Goal: Task Accomplishment & Management: Complete application form

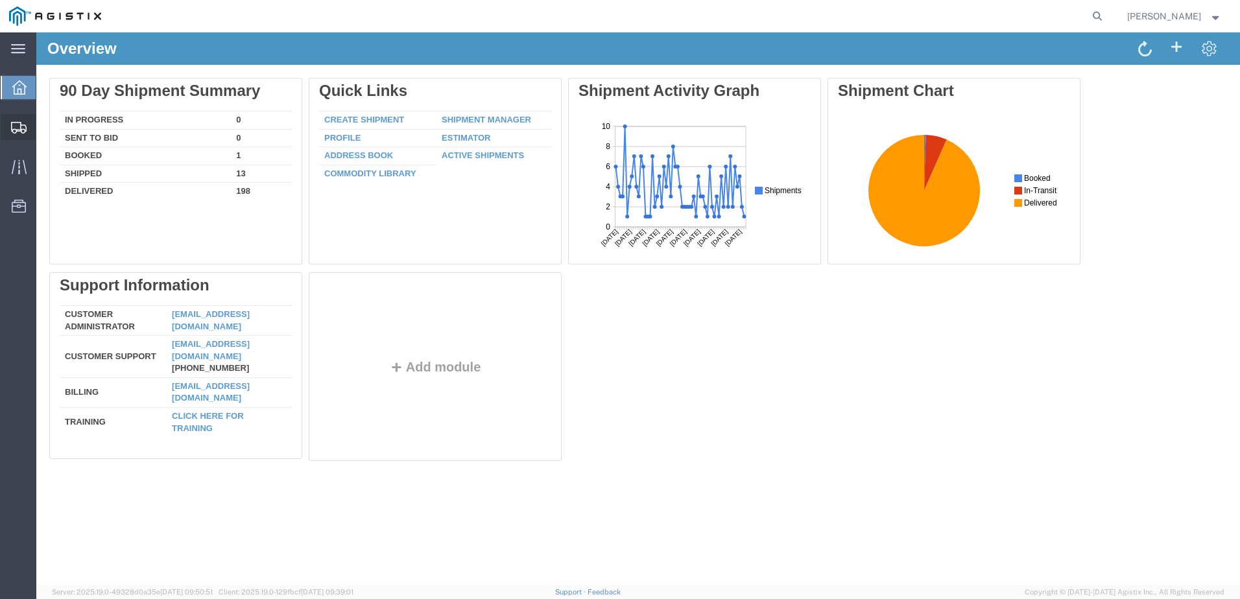
click at [0, 0] on span "Create from Template" at bounding box center [0, 0] width 0 height 0
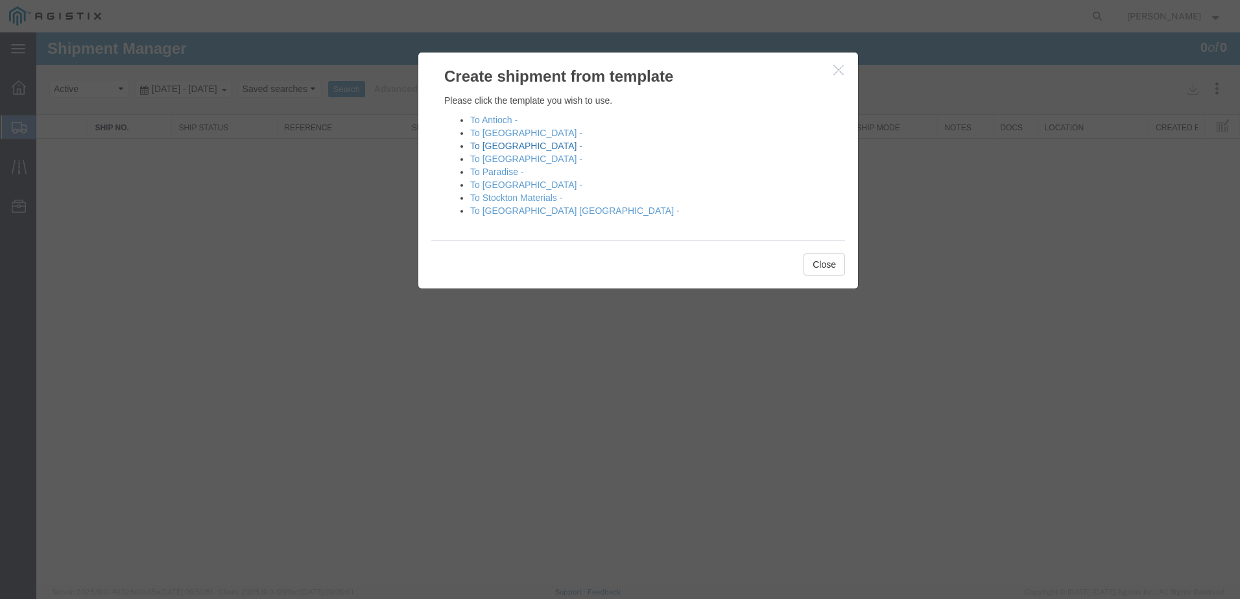
click at [499, 147] on link "To [GEOGRAPHIC_DATA] -" at bounding box center [526, 146] width 112 height 10
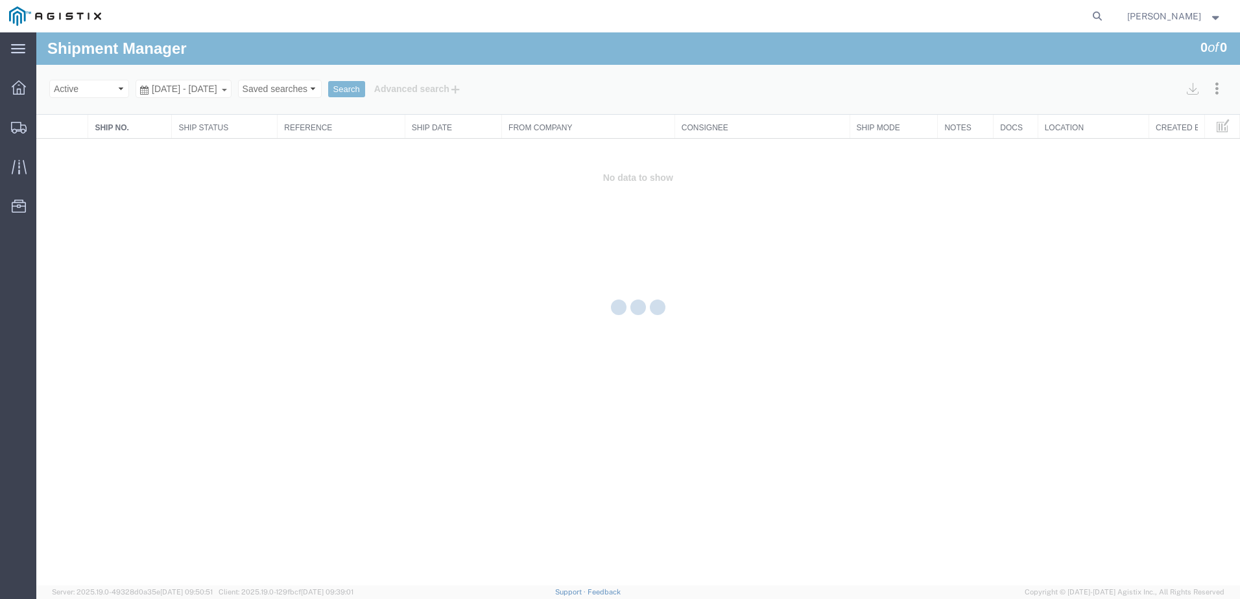
select select "PURCHORD"
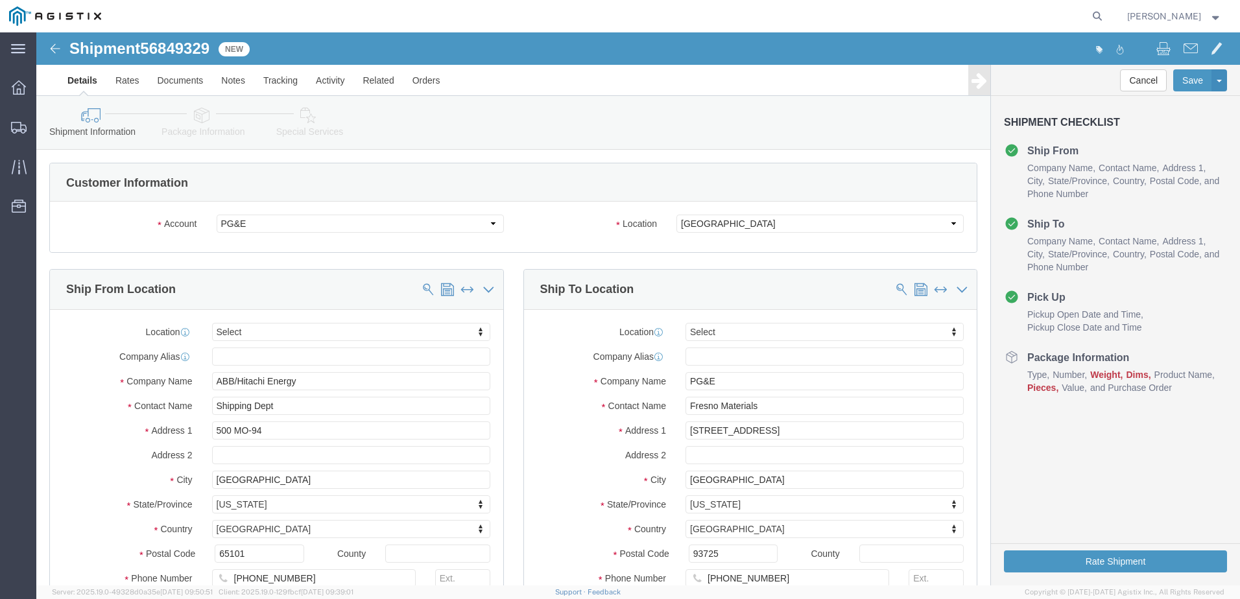
select select
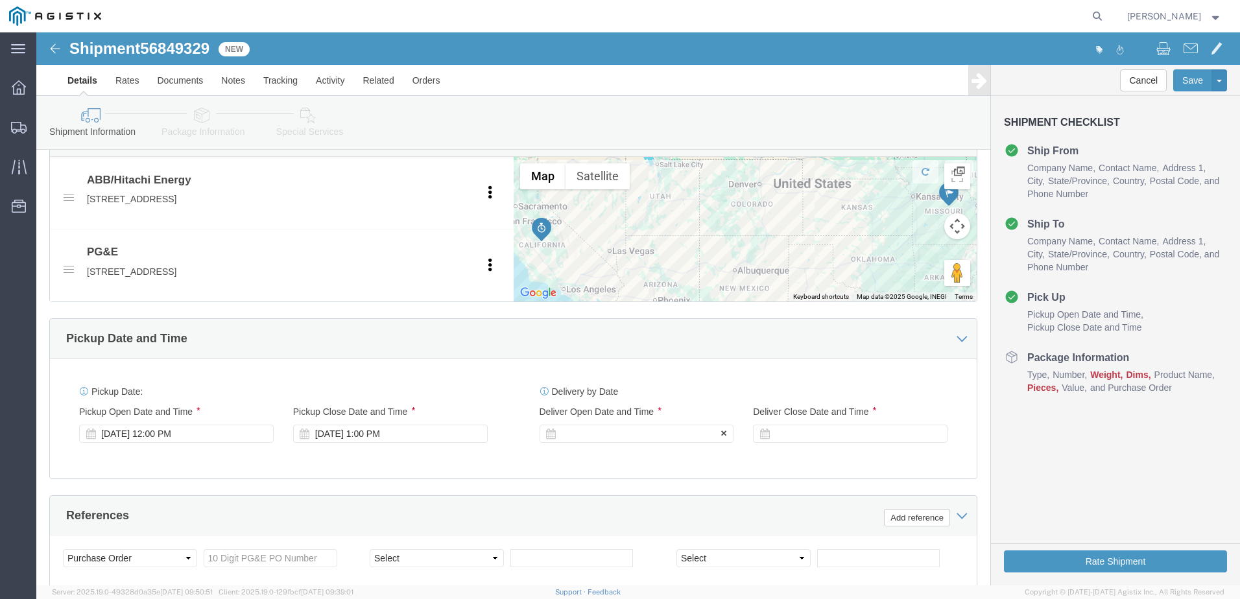
click div
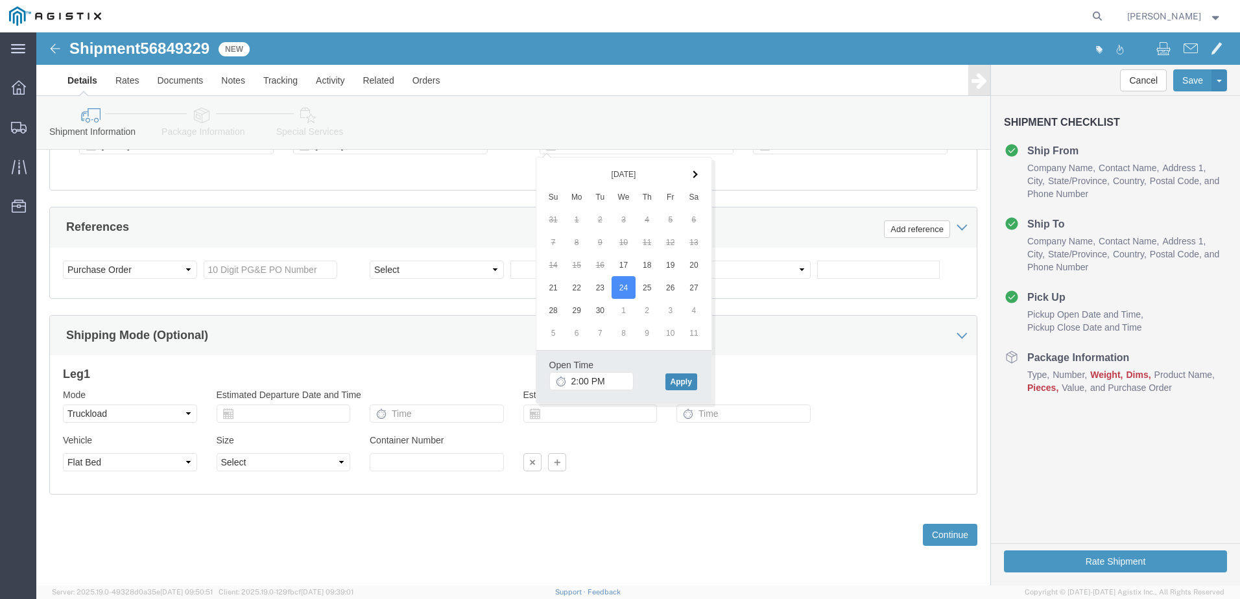
click button "Apply"
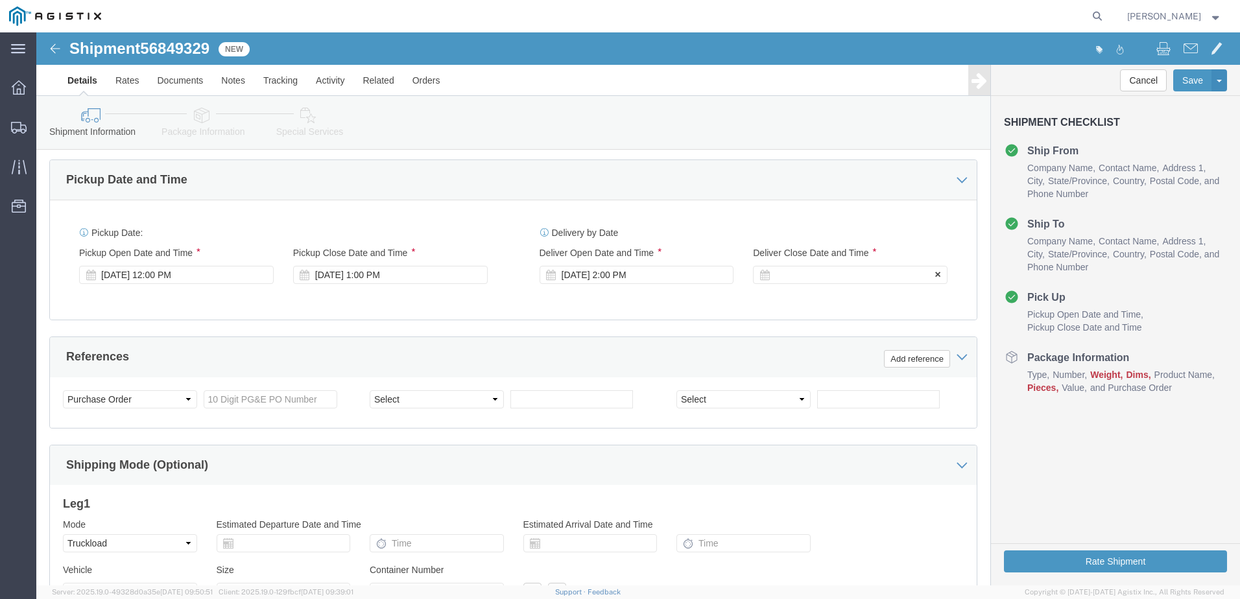
click div
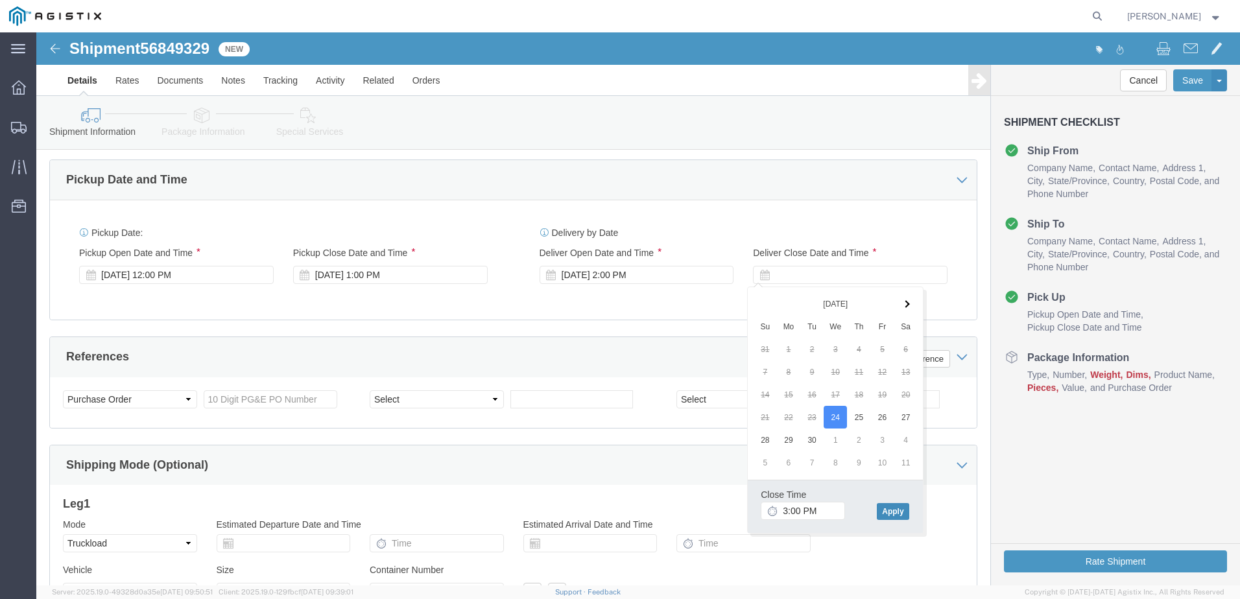
click button "Apply"
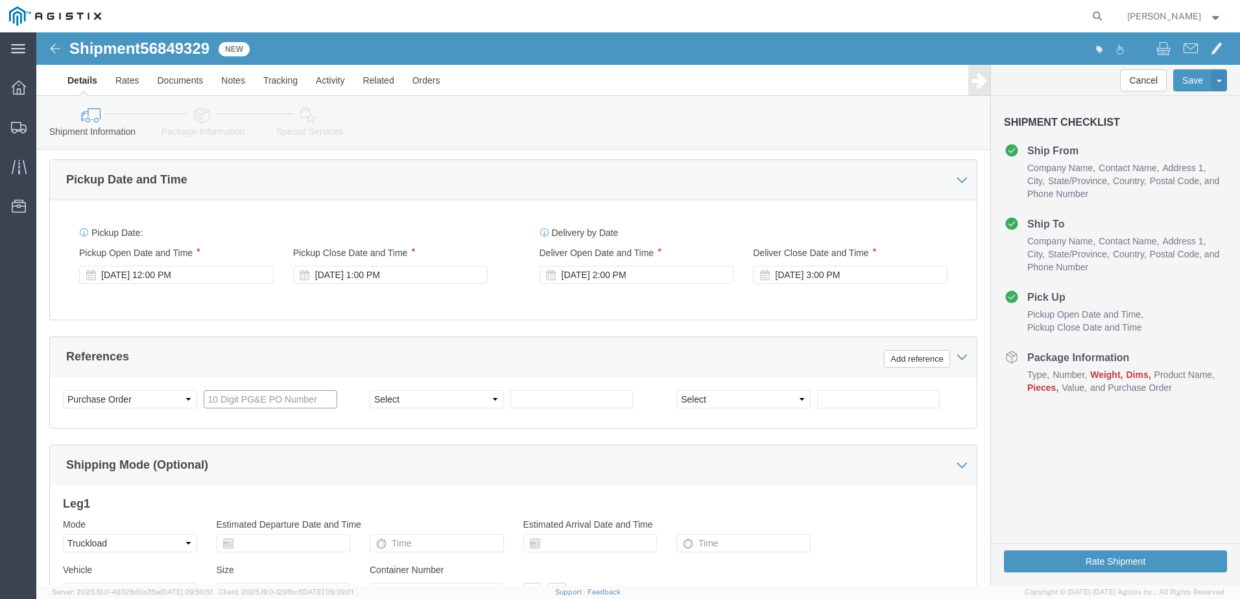
click input "text"
type input "3501401171"
click select "Select Account Type Activity ID Airline Appointment Number ASN Batch Request # …"
select select "BOL"
click select "Select Account Type Activity ID Airline Appointment Number ASN Batch Request # …"
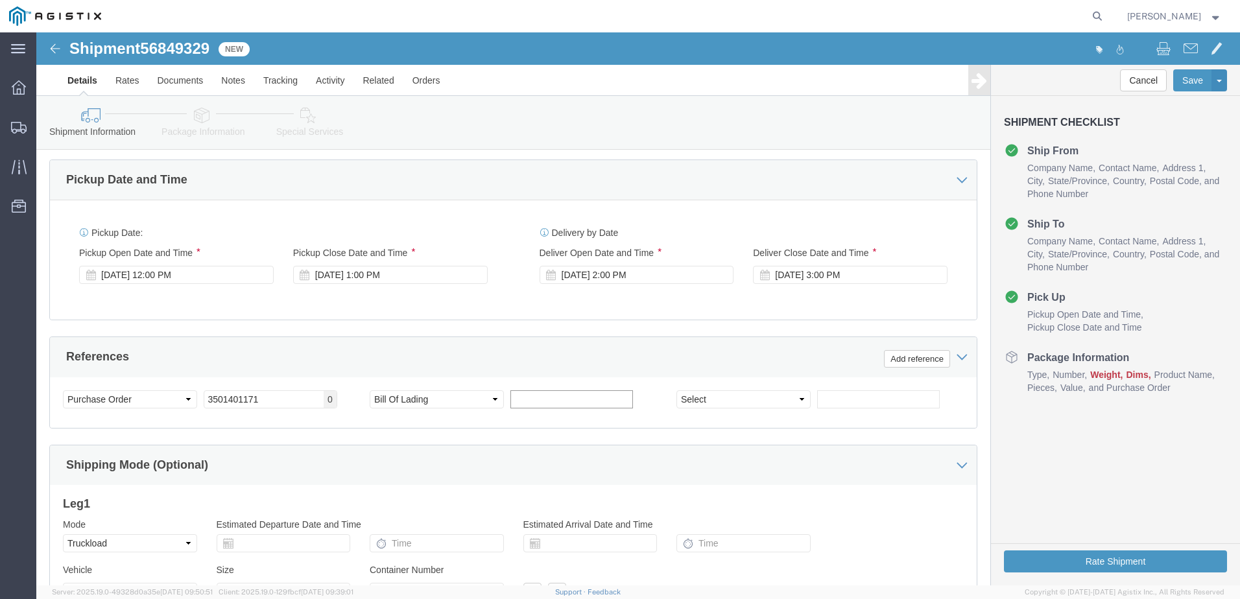
click input "text"
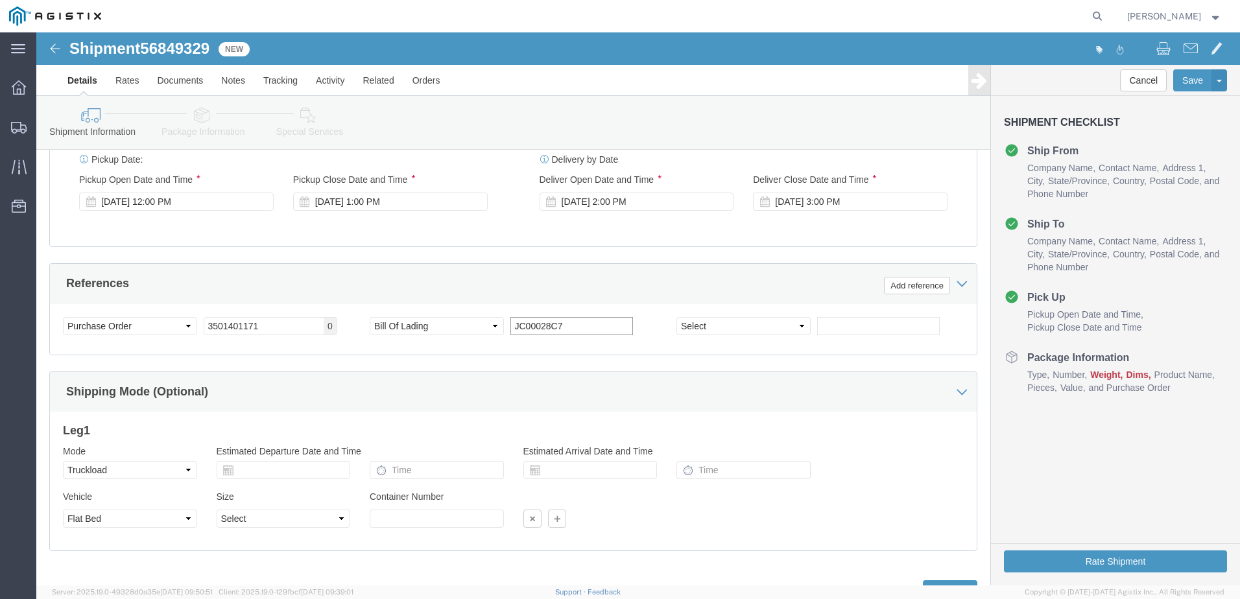
scroll to position [872, 0]
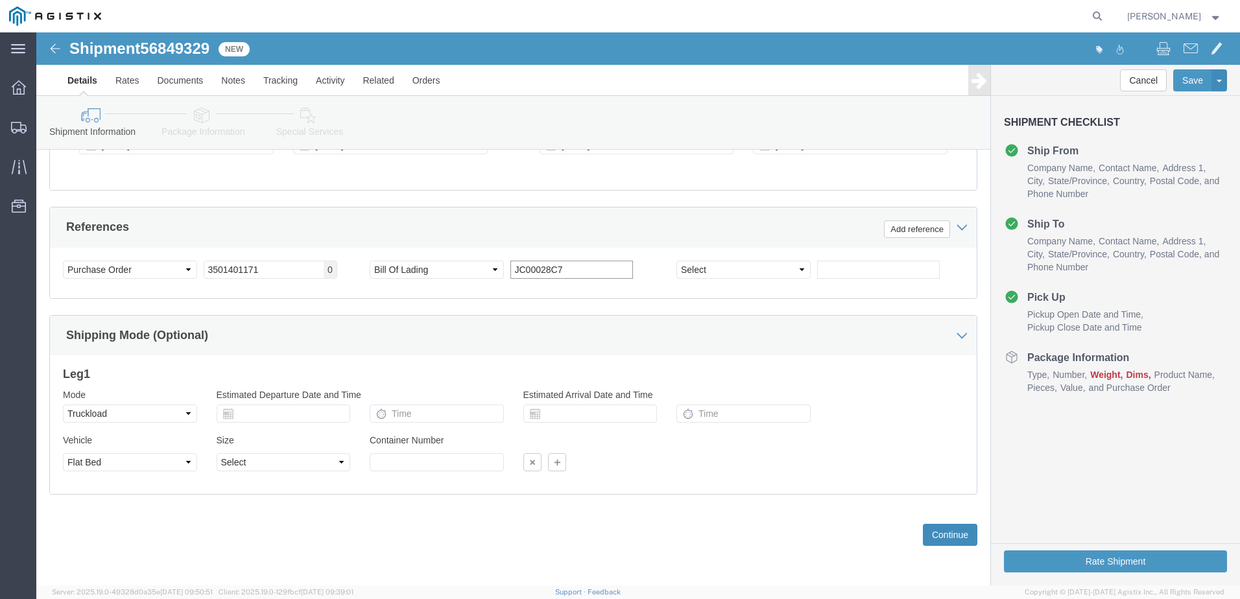
type input "JC00028C7"
click button "Continue"
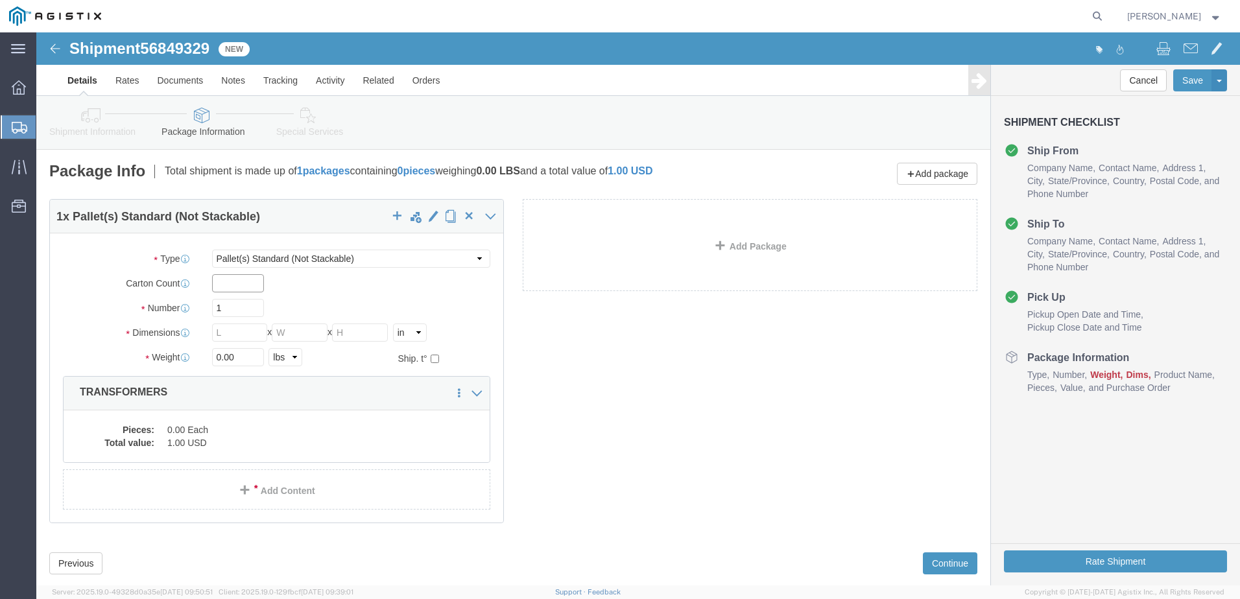
click input "text"
type input "1"
type input "15"
type input "510"
type input "7"
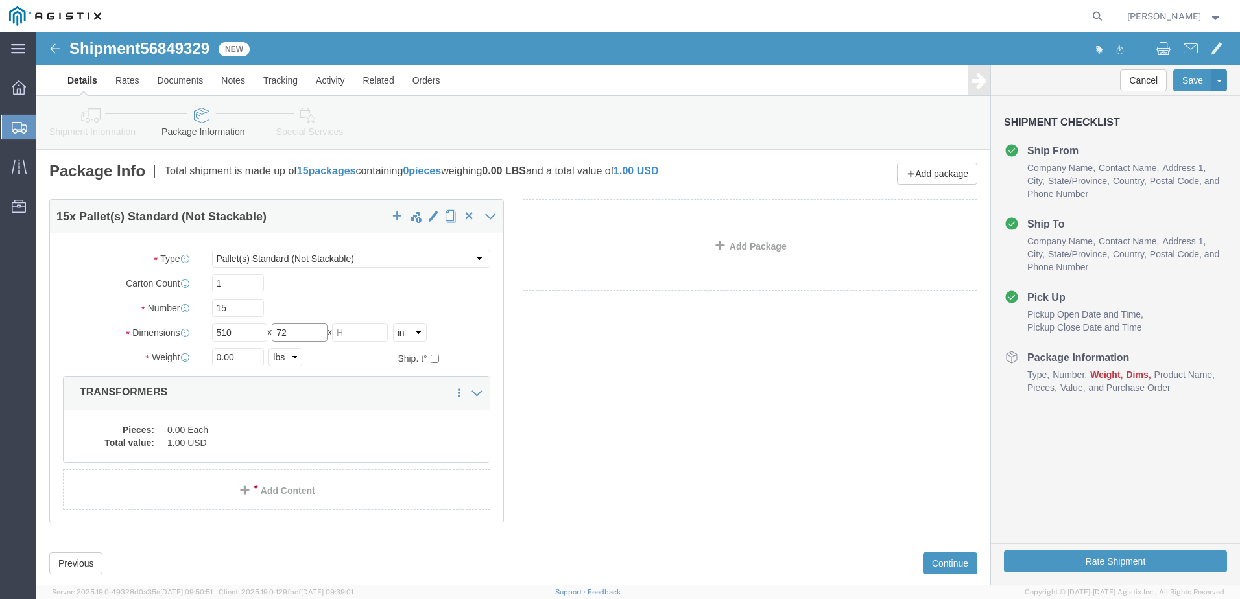
type input "72"
type input "38320.00"
click dd "1.00 USD"
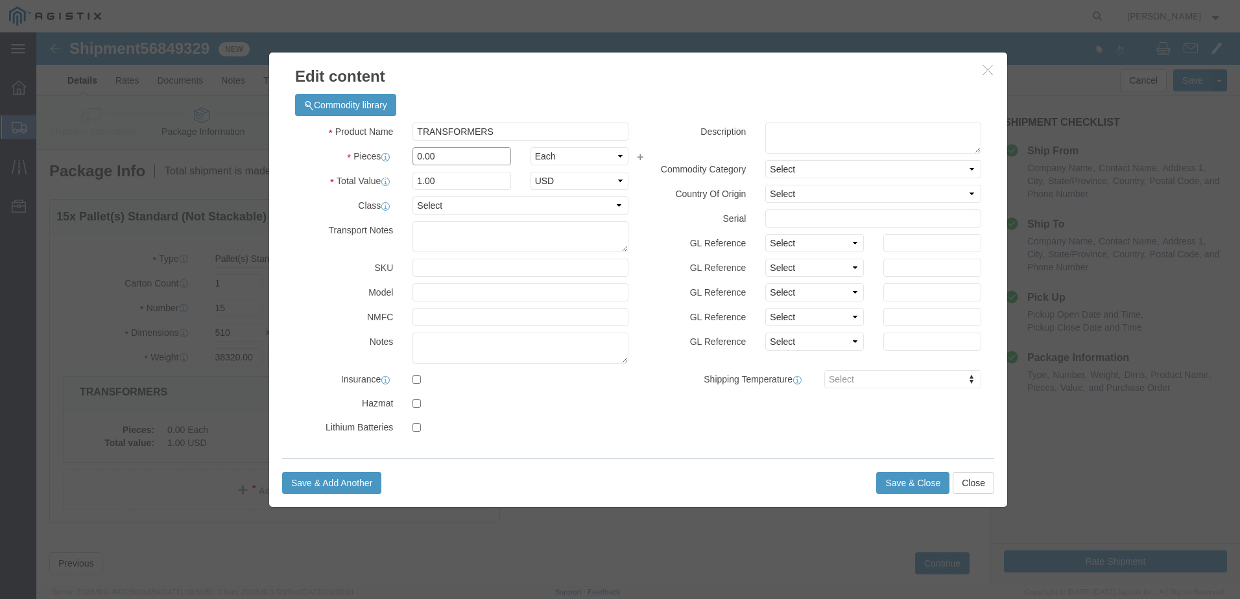
drag, startPoint x: 400, startPoint y: 128, endPoint x: 280, endPoint y: 121, distance: 120.2
click div "Pieces 0.00 Select Bag Barrels 100Board Feet Bottle Box Blister Pack Carats Can…"
type input "15"
click button "Save & Close"
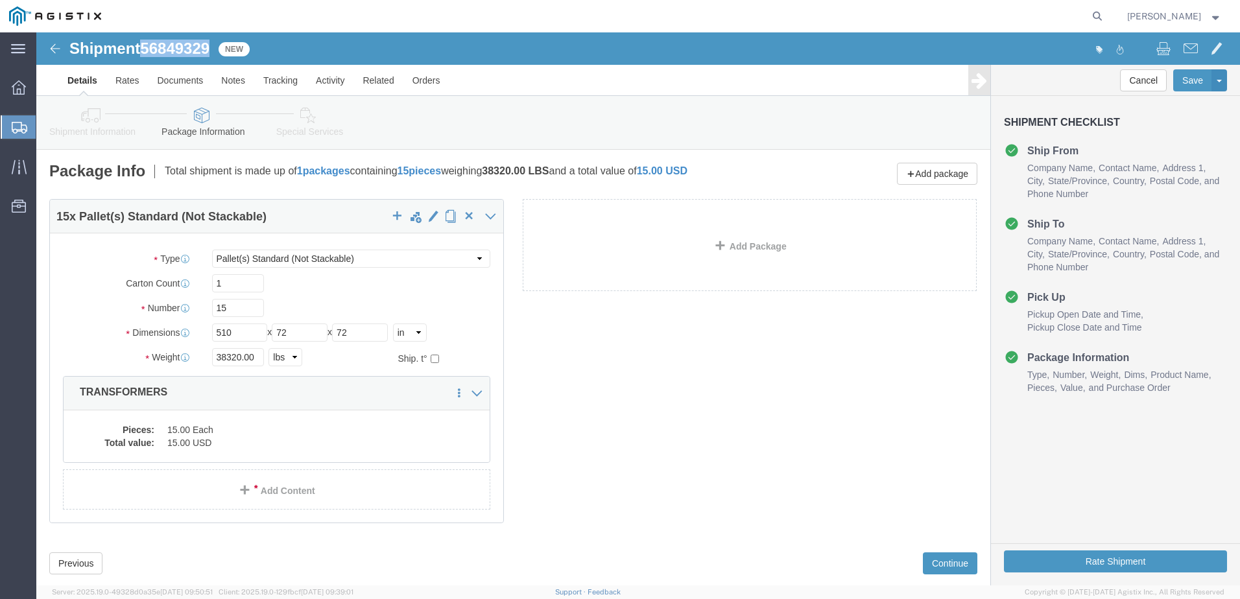
drag, startPoint x: 110, startPoint y: 14, endPoint x: 176, endPoint y: 14, distance: 66.8
click span "56849329"
copy span "56849329"
click button "Continue"
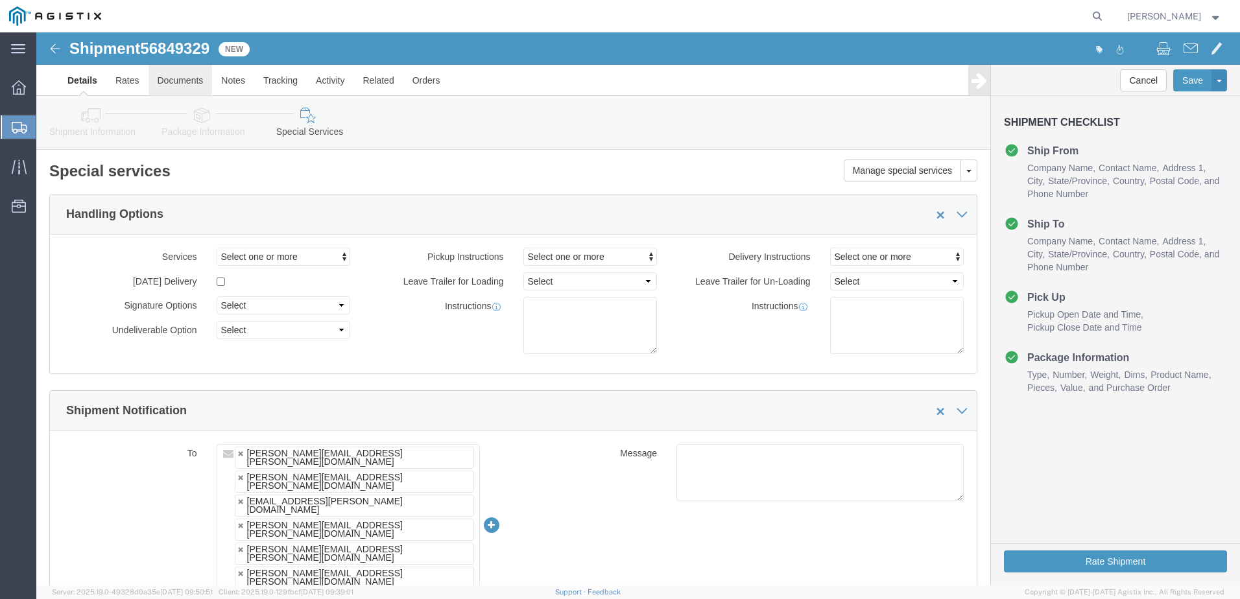
click link "Documents"
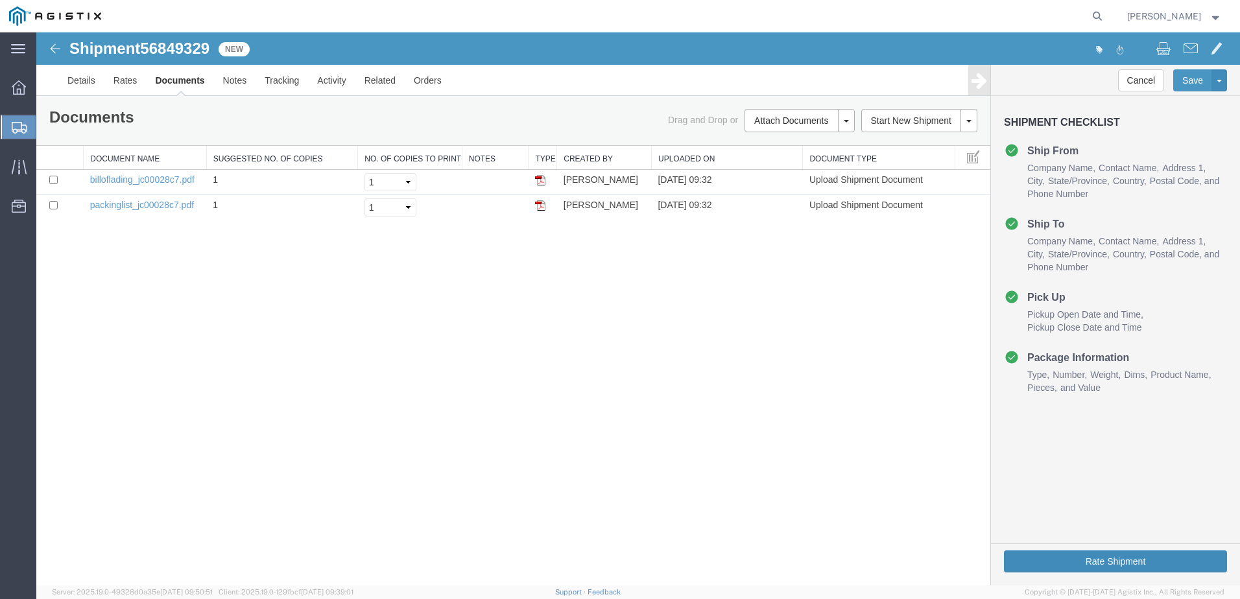
click at [1055, 558] on button "Rate Shipment" at bounding box center [1115, 562] width 223 height 22
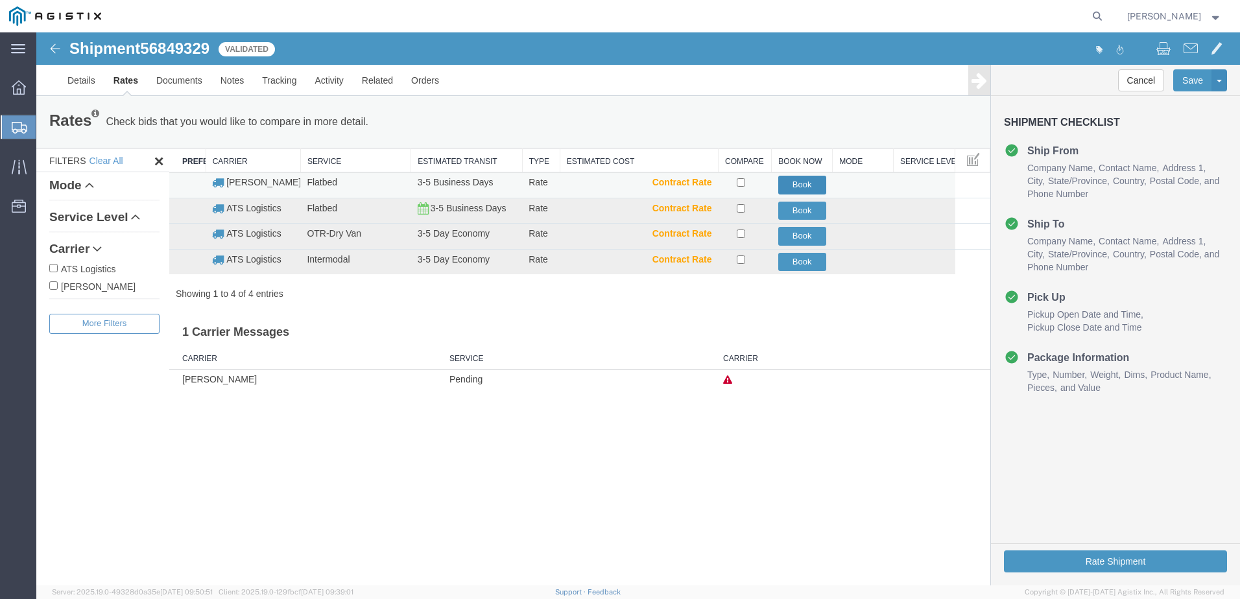
click at [798, 186] on button "Book" at bounding box center [802, 185] width 48 height 19
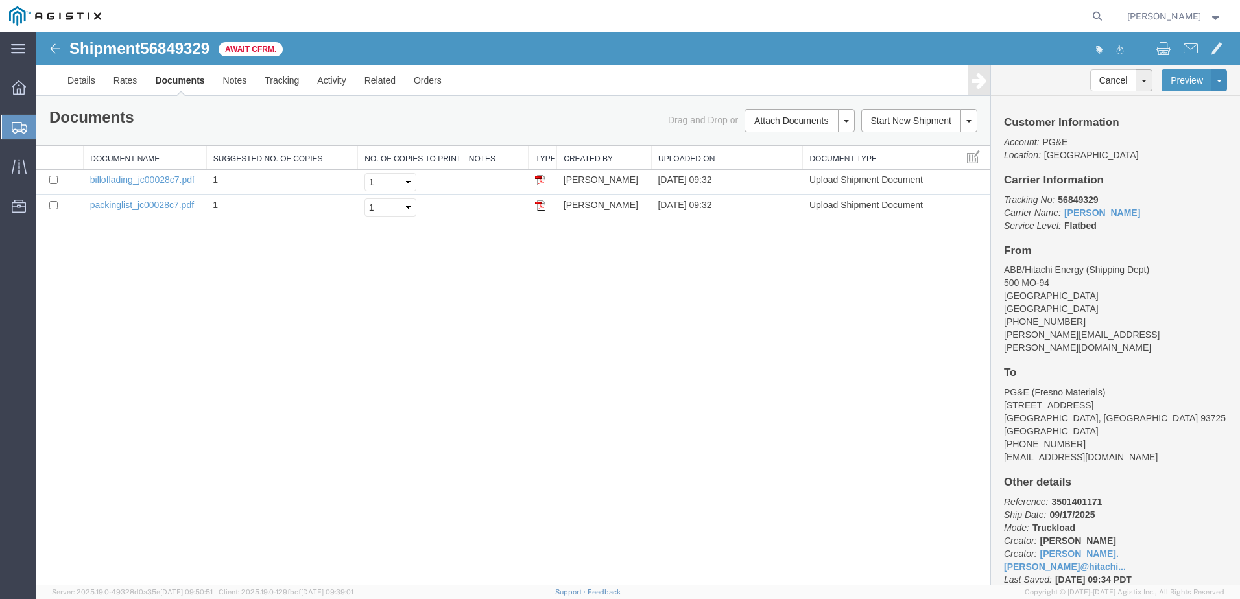
click at [0, 0] on span "Create from Template" at bounding box center [0, 0] width 0 height 0
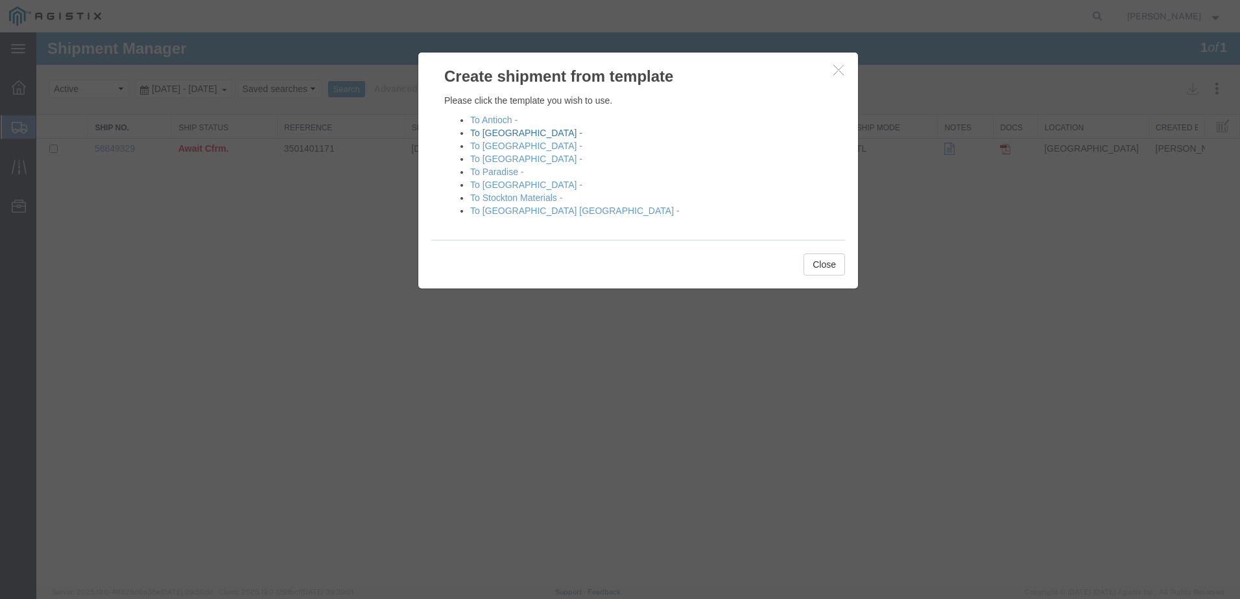
click at [517, 133] on link "To [GEOGRAPHIC_DATA] -" at bounding box center [526, 133] width 112 height 10
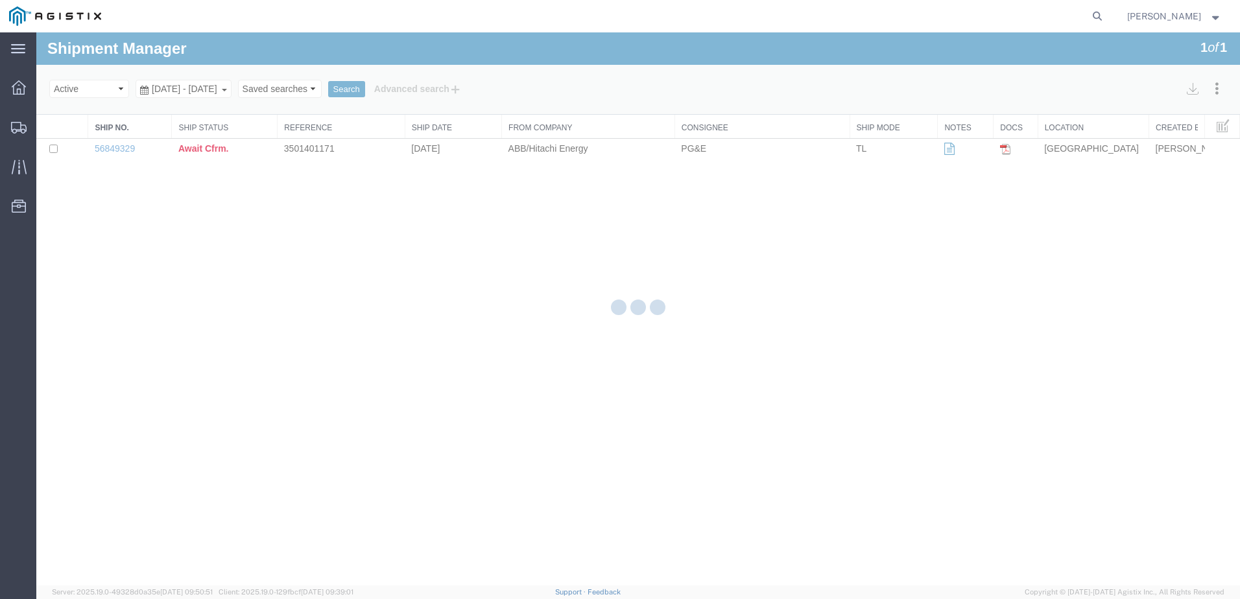
select select "PURCHORD"
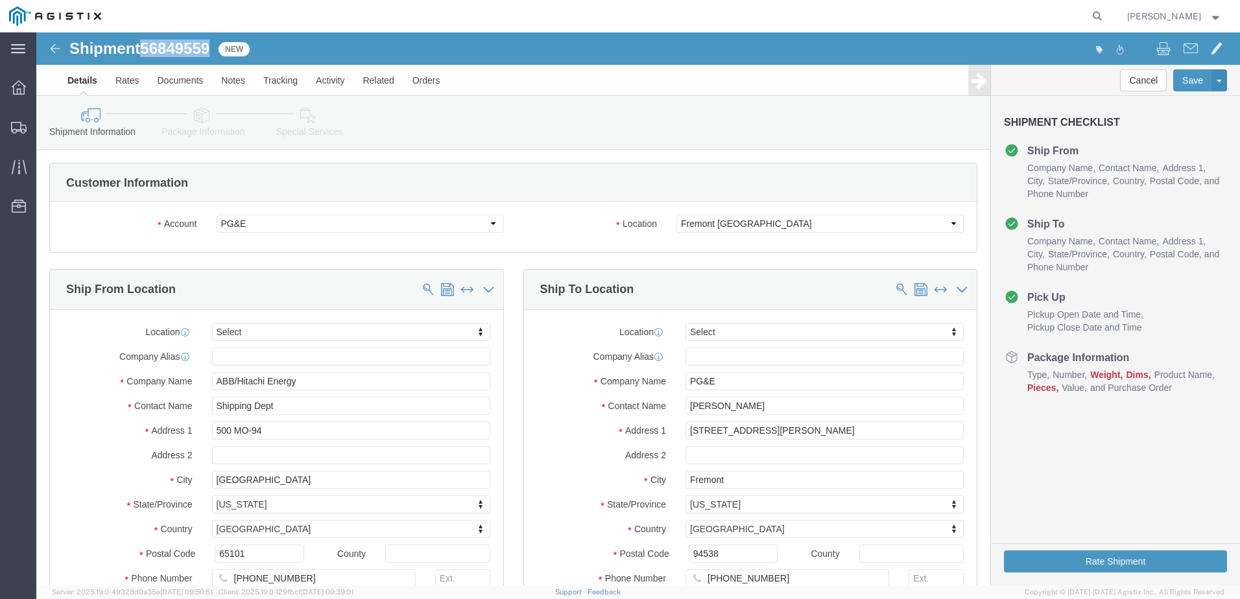
drag, startPoint x: 112, startPoint y: 18, endPoint x: 178, endPoint y: 16, distance: 66.8
click div "Shipment 56849559 New"
copy span "56849559"
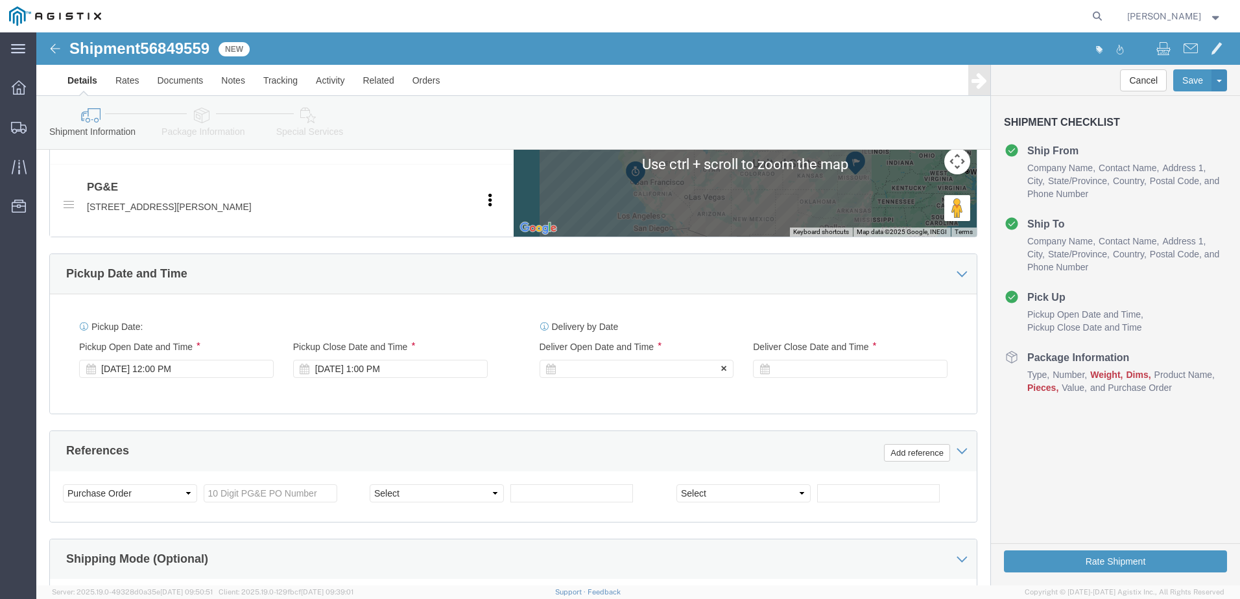
click div
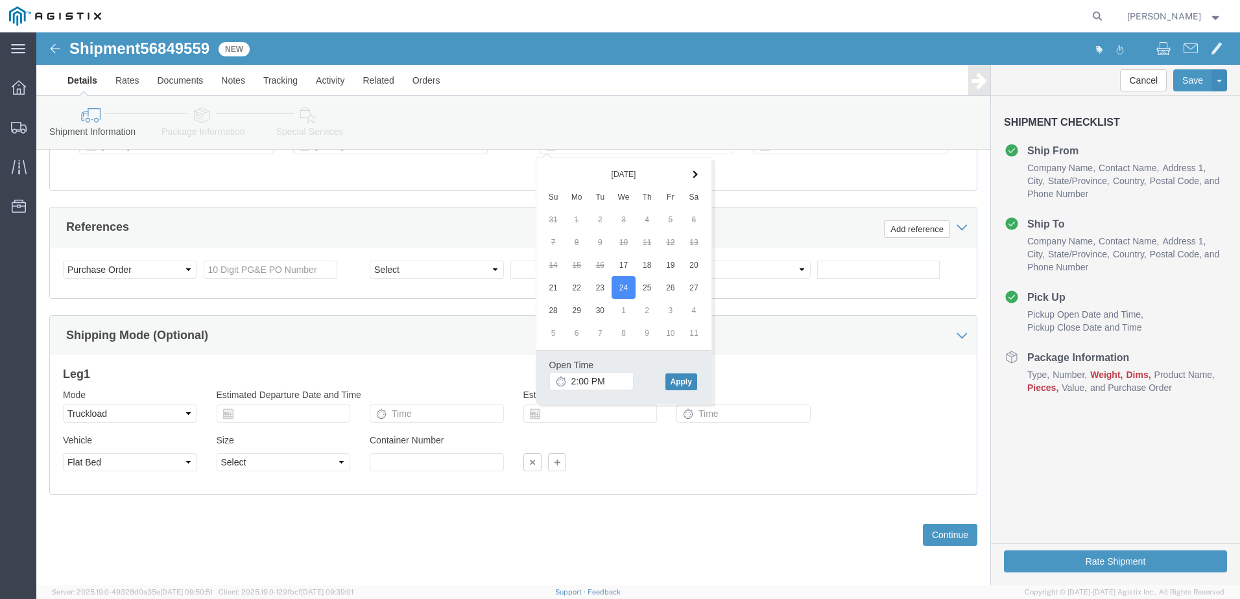
click button "Apply"
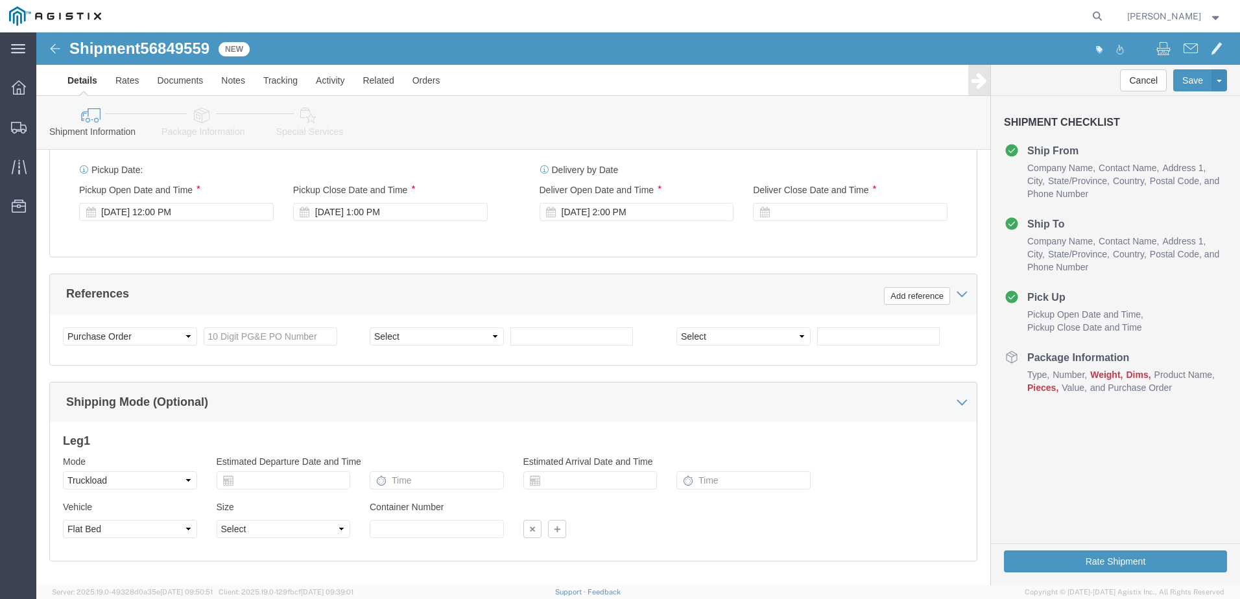
scroll to position [743, 0]
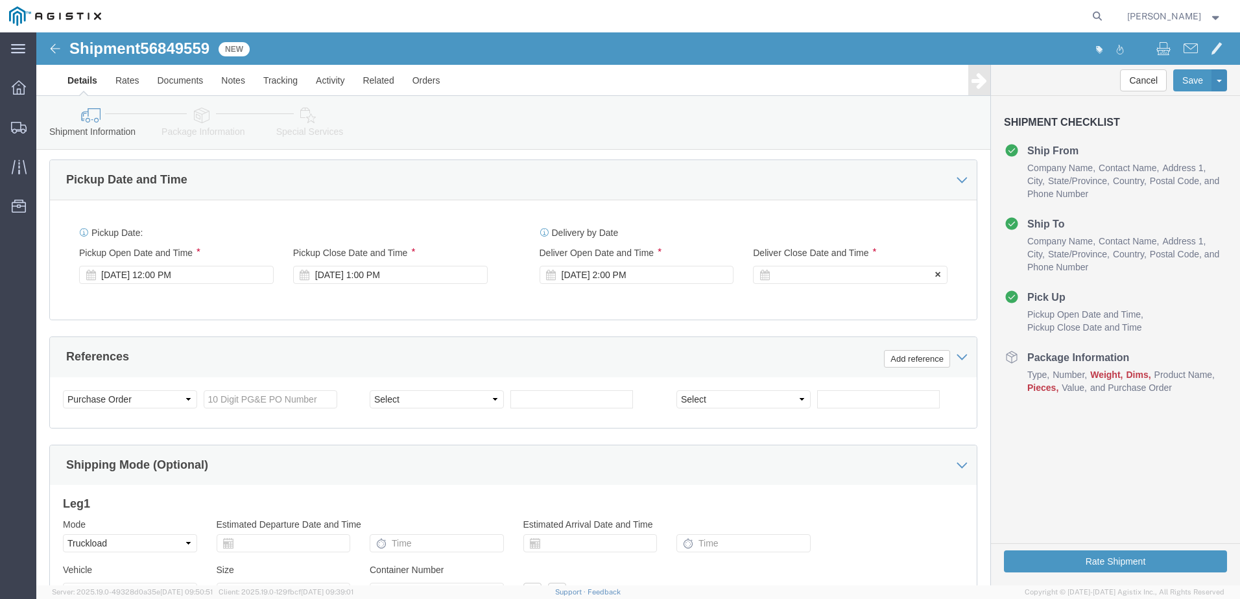
click div
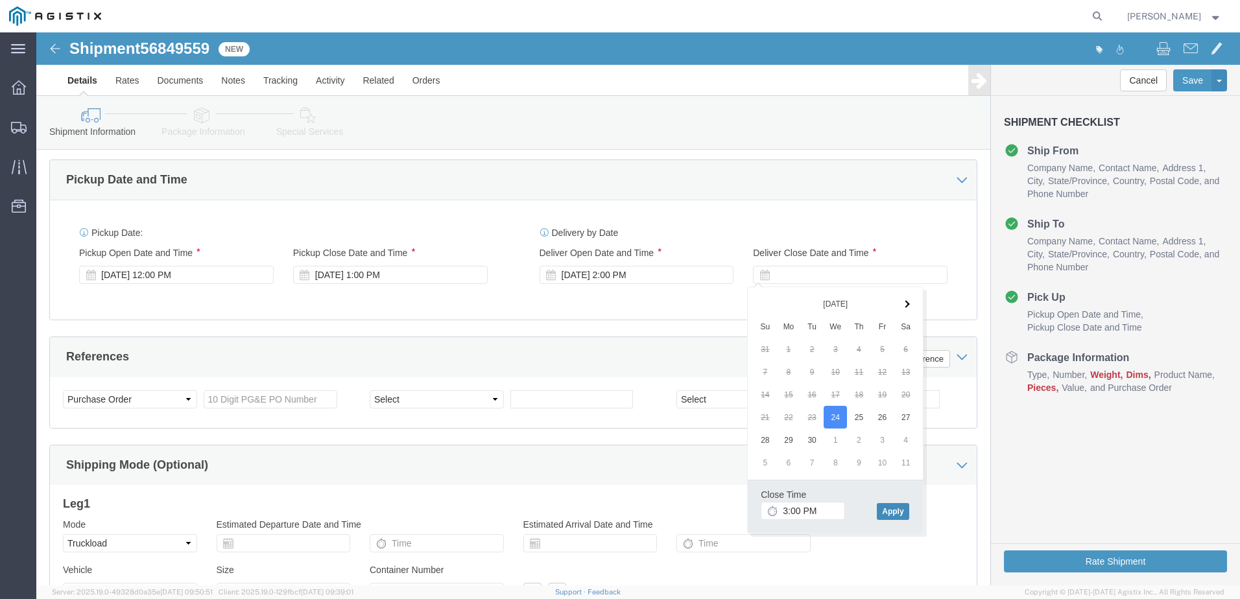
click button "Apply"
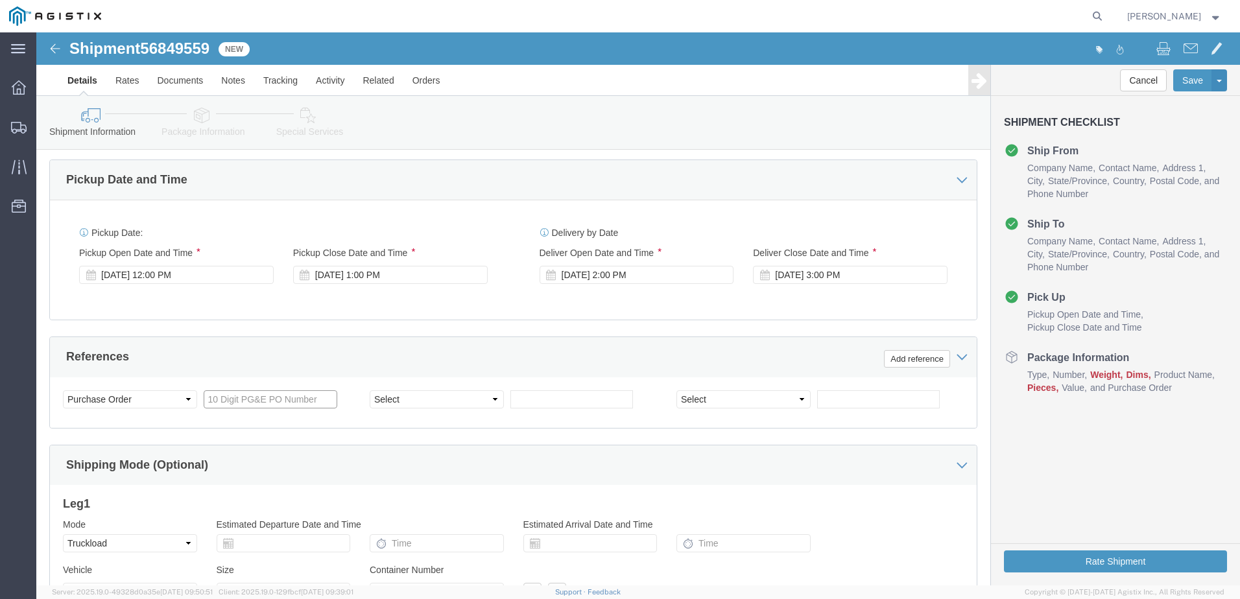
click input "text"
drag, startPoint x: 412, startPoint y: 374, endPoint x: 405, endPoint y: 362, distance: 13.7
click select "Select Account Type Activity ID Airline Appointment Number ASN Batch Request # …"
select select "BOL"
click select "Select Account Type Activity ID Airline Appointment Number ASN Batch Request # …"
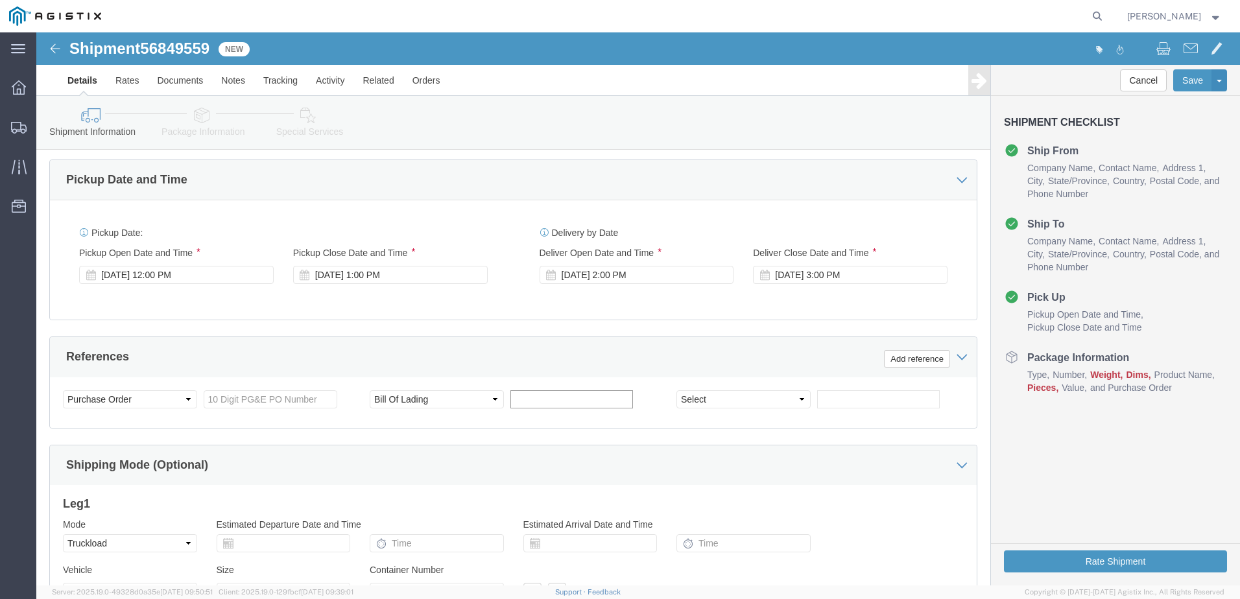
click input "text"
type input "j"
click input "JC00028C8"
type input "JC00028C8"
click input "text"
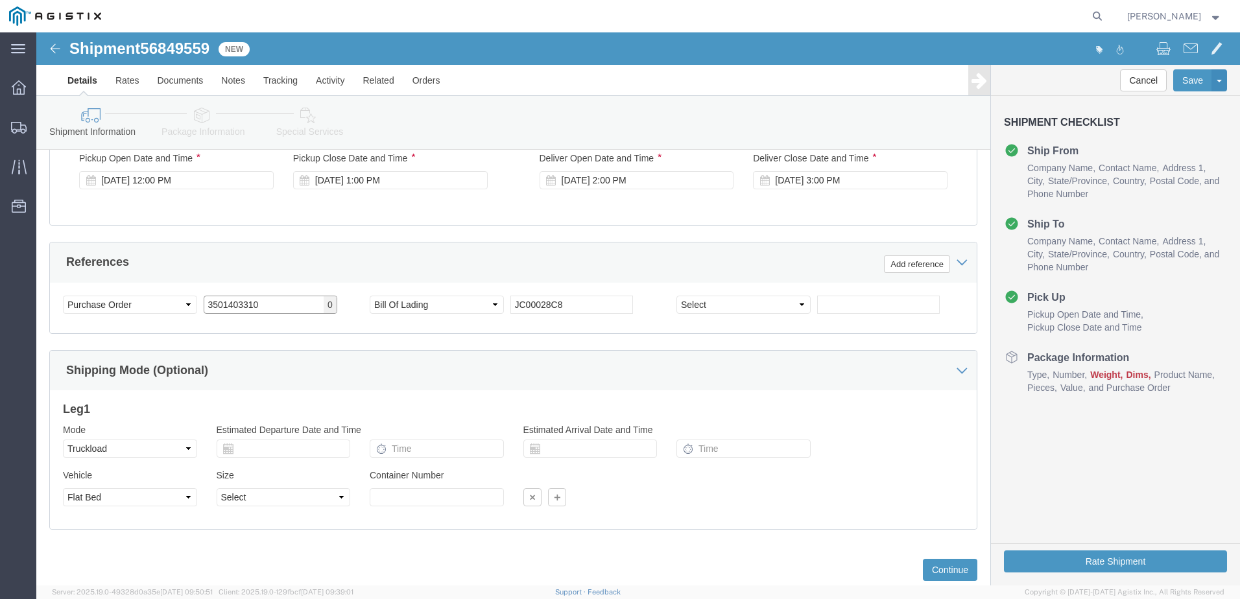
scroll to position [872, 0]
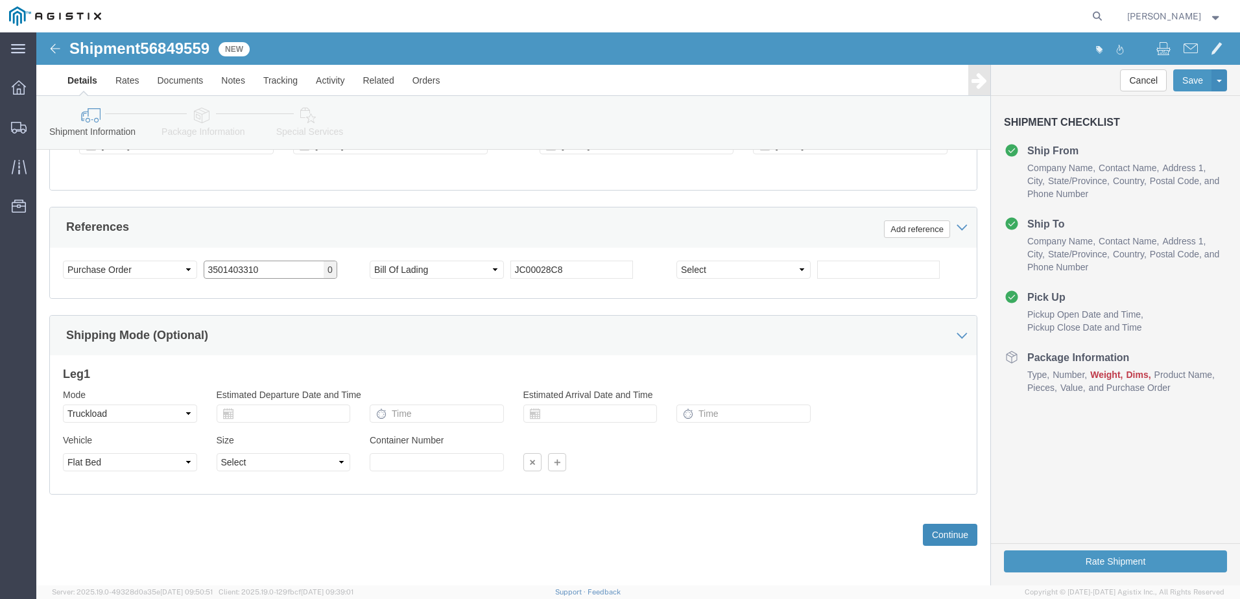
type input "3501403310"
click button "Continue"
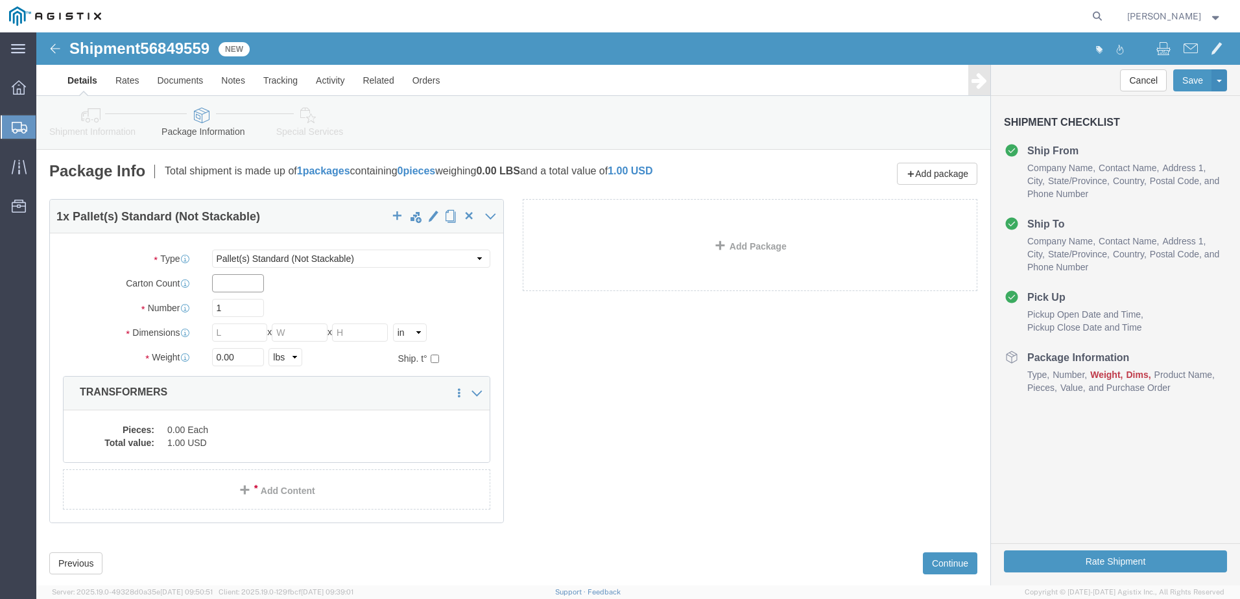
click input "text"
type input "1"
type input "15"
type input "516"
type input "72"
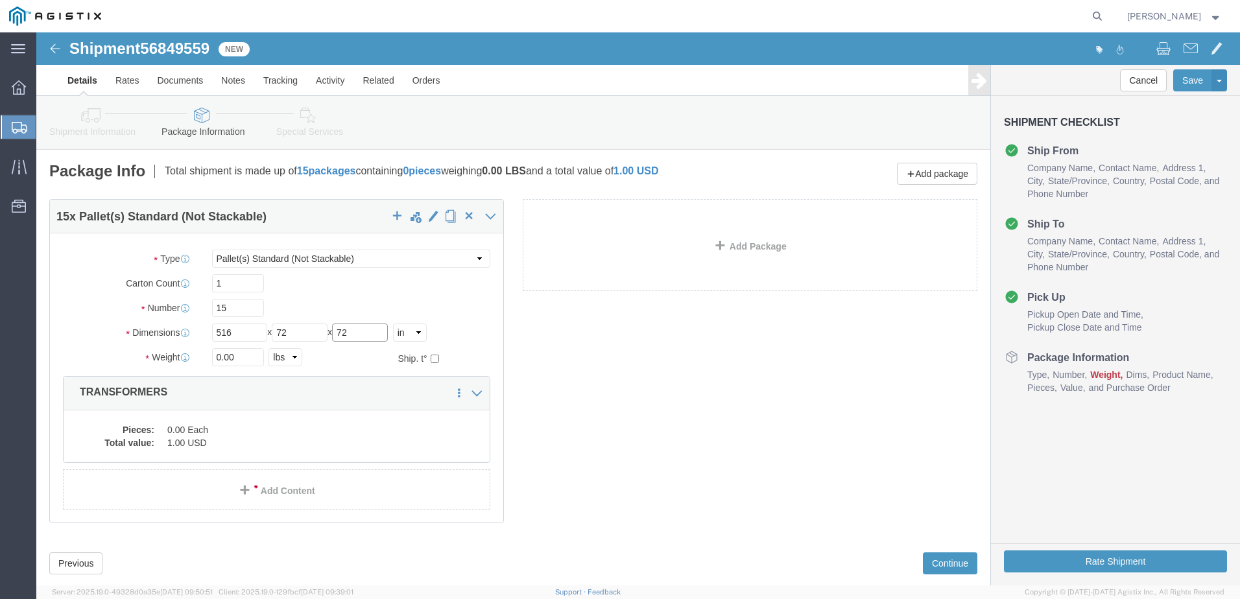
type input "72"
type input "40220.00"
click dd "0.00 Each"
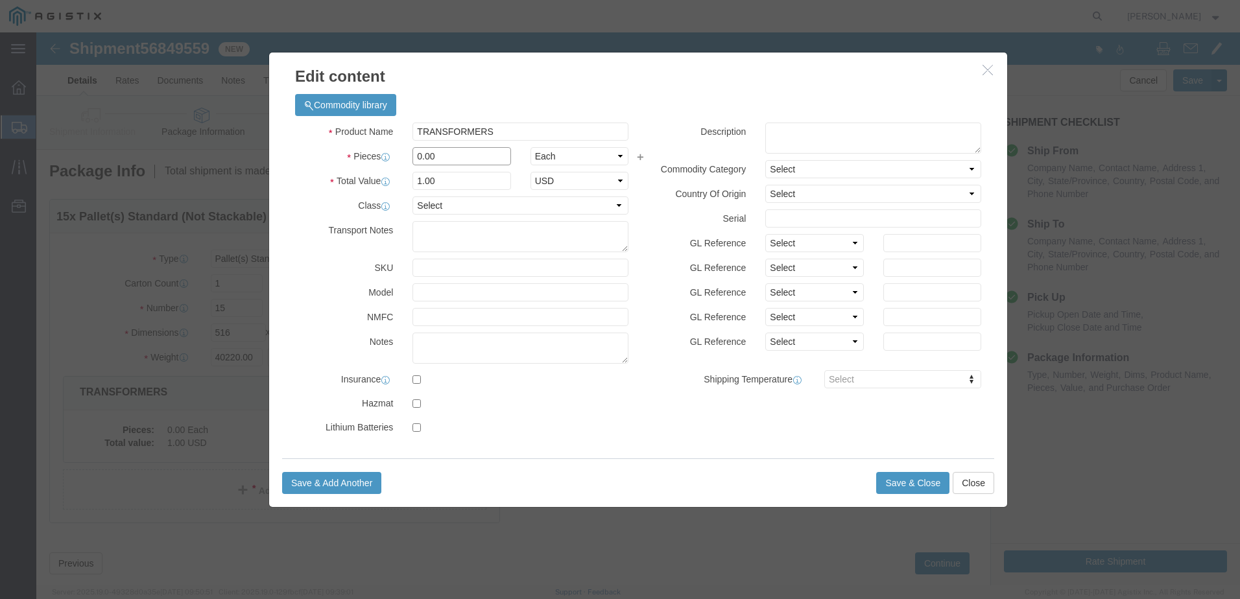
drag, startPoint x: 407, startPoint y: 126, endPoint x: 339, endPoint y: 133, distance: 67.8
click div "Pieces 0.00 Select Bag Barrels 100Board Feet Bottle Box Blister Pack Carats Can…"
type input "15"
click button "Save & Close"
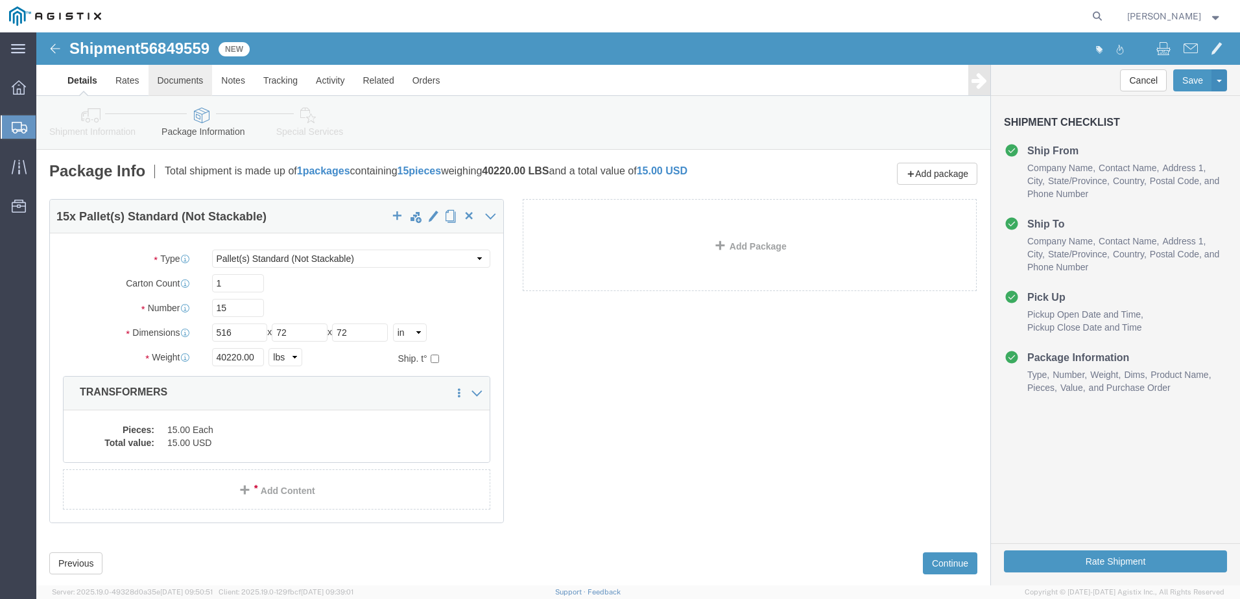
click link "Documents"
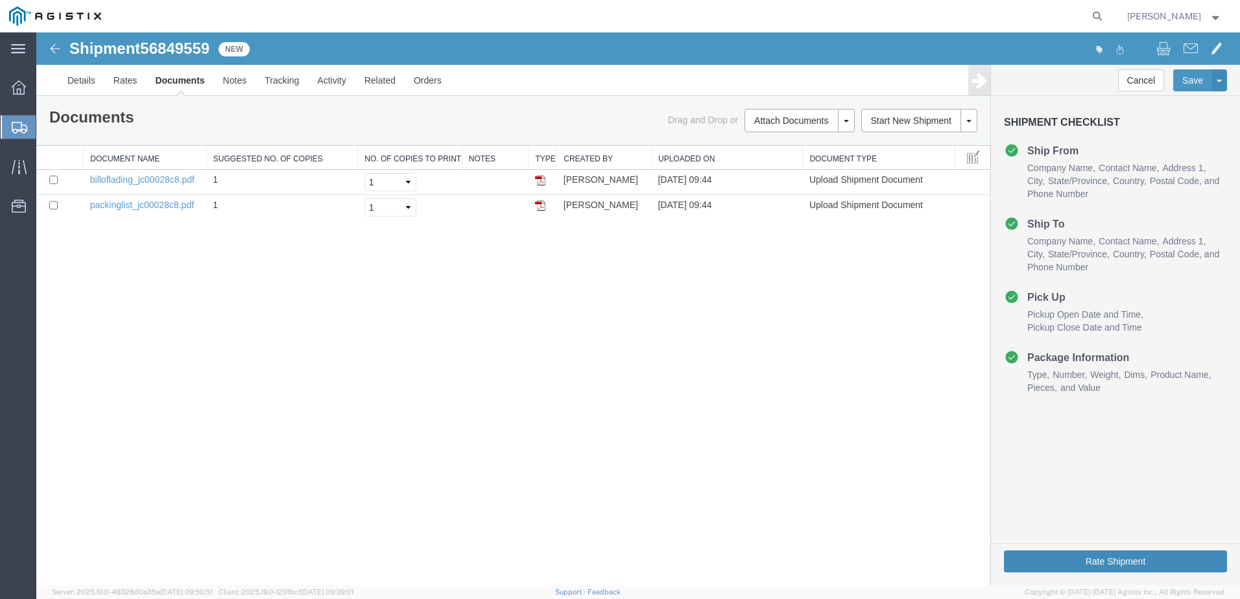
click at [1057, 558] on button "Rate Shipment" at bounding box center [1115, 562] width 223 height 22
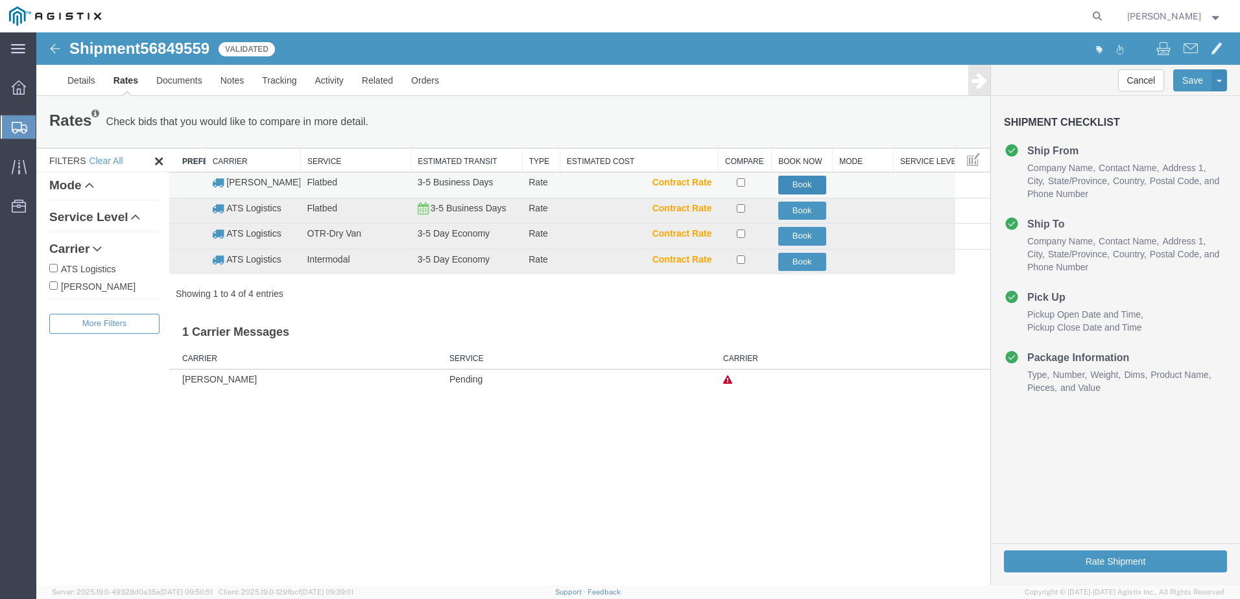
click at [805, 184] on button "Book" at bounding box center [802, 185] width 48 height 19
